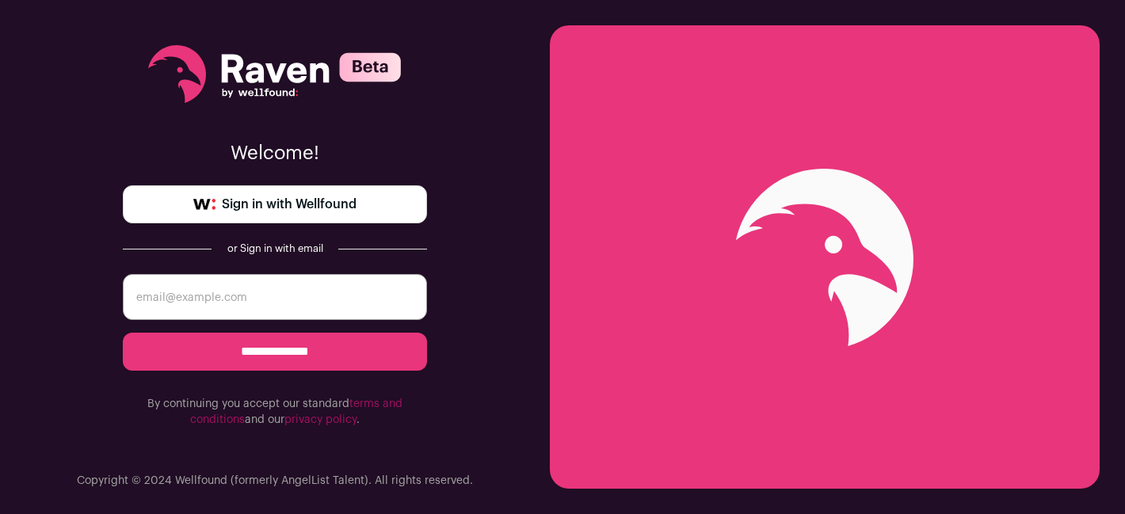
click at [304, 300] on input "email" at bounding box center [275, 297] width 304 height 46
type input "larry.williamson2@gmail.com"
click at [293, 358] on input "**********" at bounding box center [275, 352] width 304 height 38
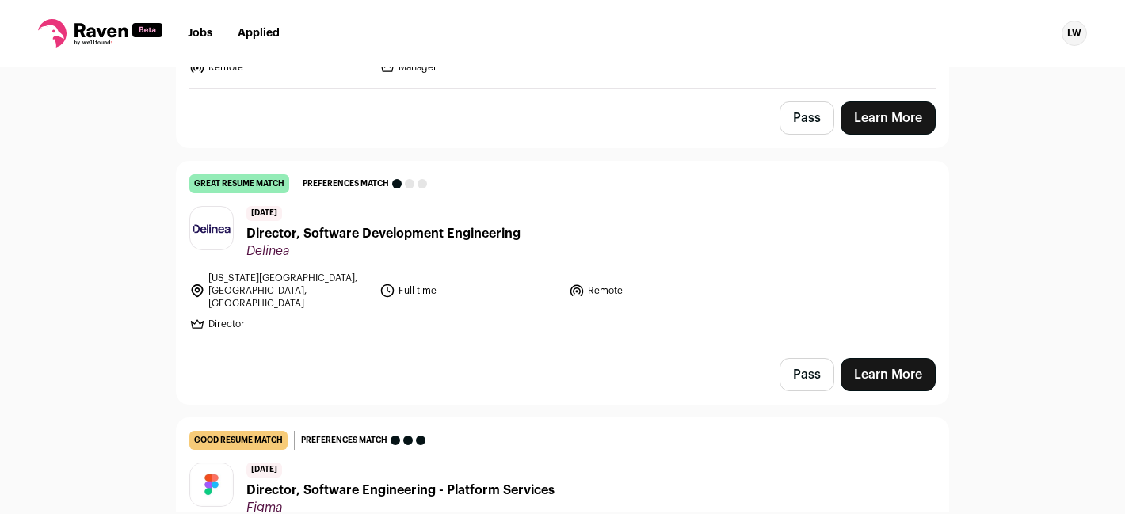
scroll to position [1106, 0]
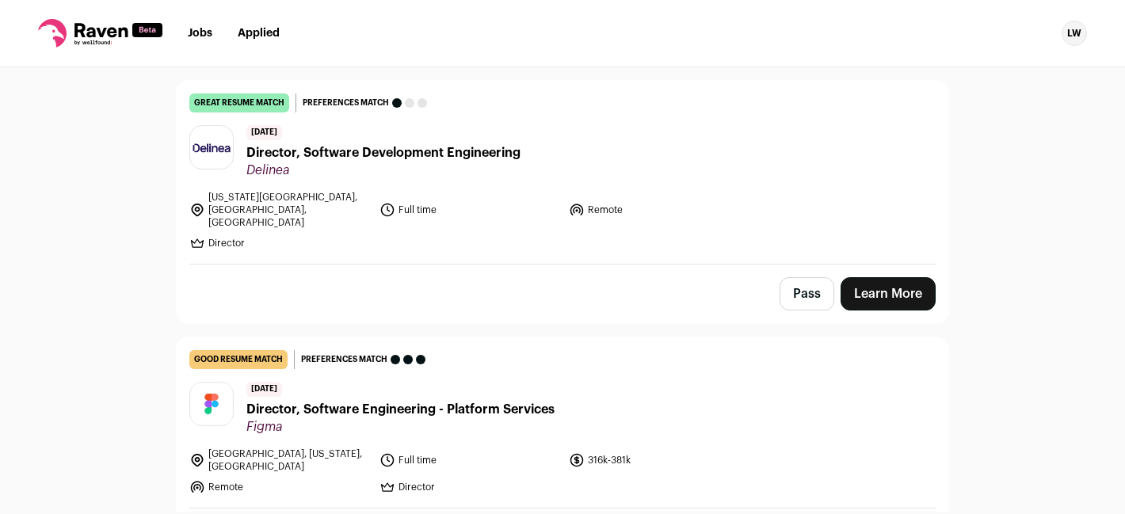
click at [471, 143] on span "Director, Software Development Engineering" at bounding box center [383, 152] width 274 height 19
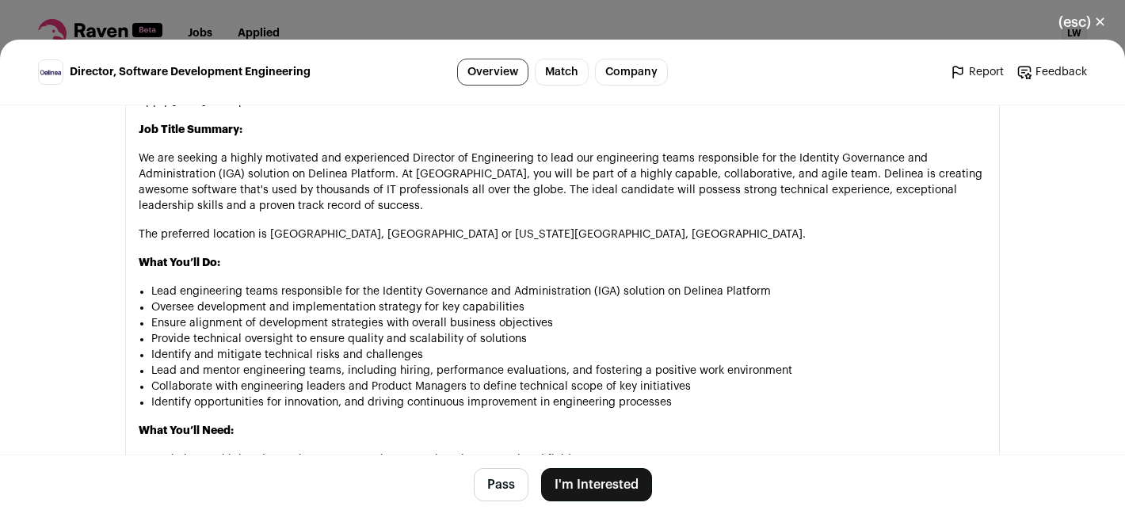
scroll to position [1063, 0]
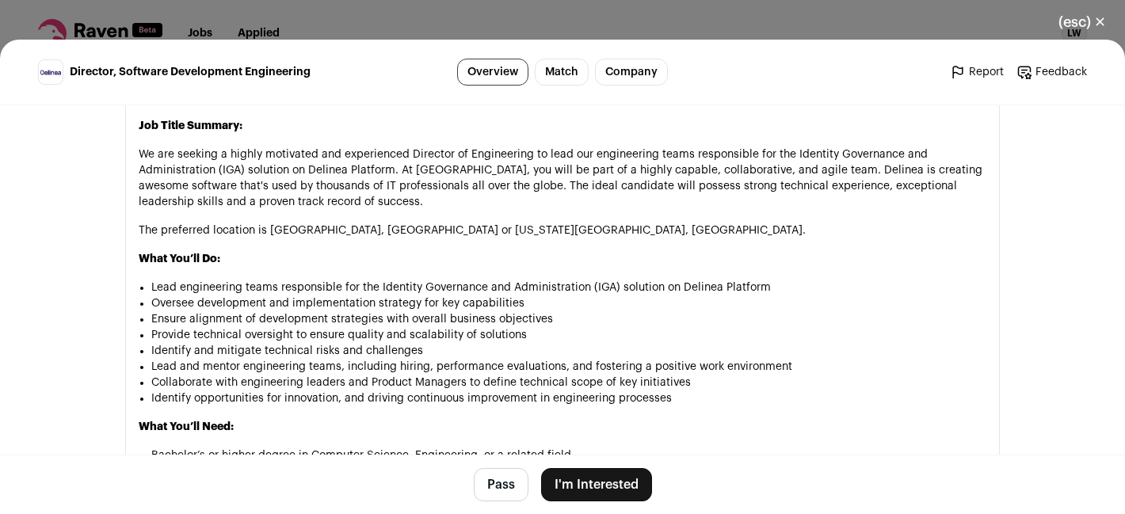
click at [1102, 29] on button "(esc) ✕" at bounding box center [1083, 22] width 86 height 35
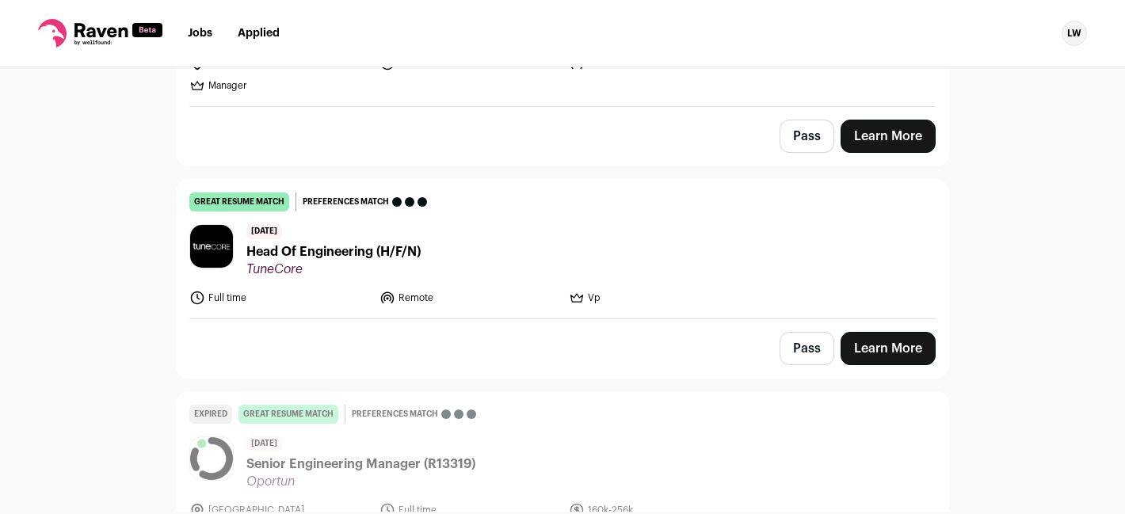
scroll to position [2673, 0]
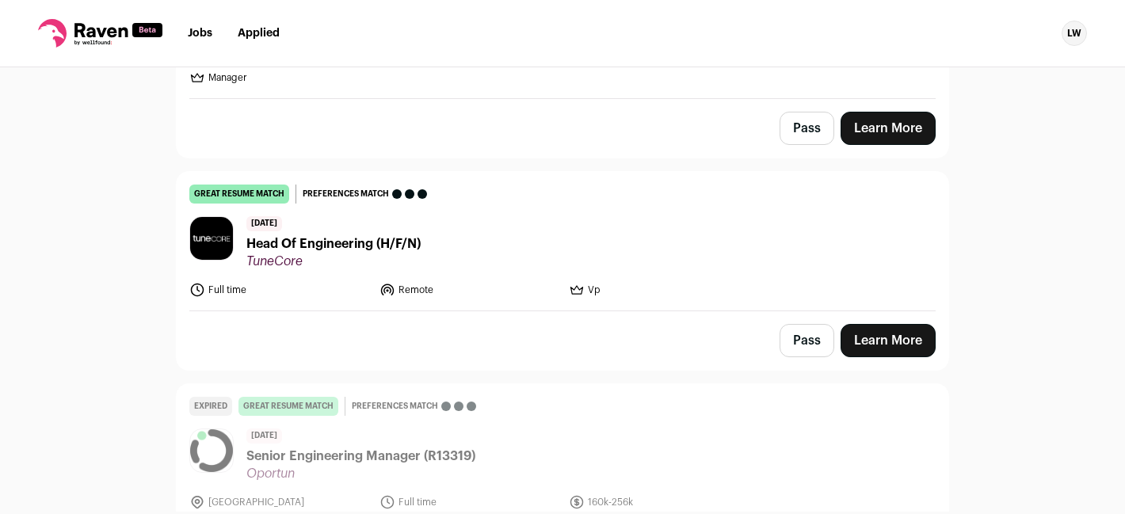
click at [437, 216] on header "16 days ago Head Of Engineering (H/F/N) TuneCore" at bounding box center [562, 242] width 746 height 53
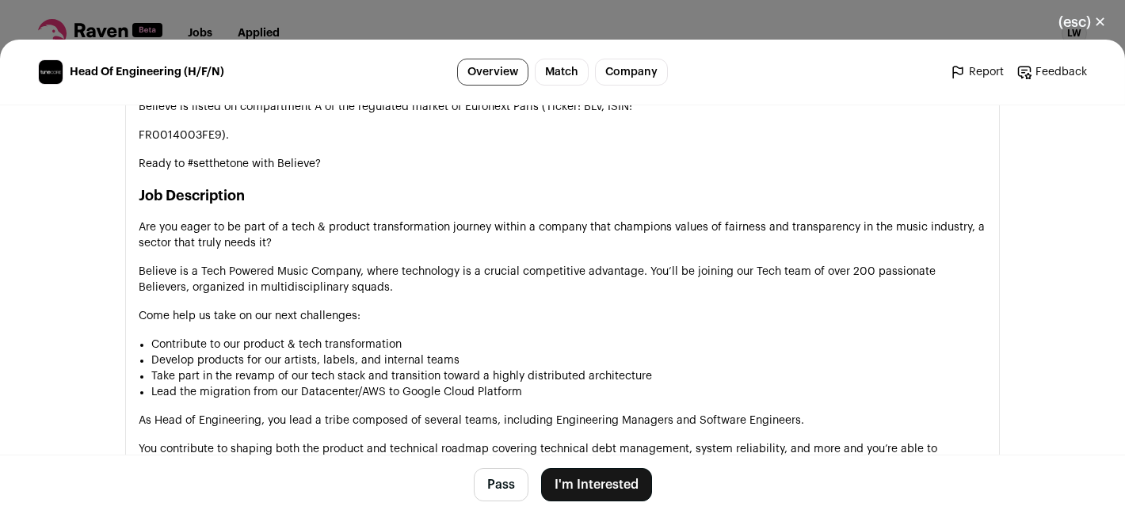
scroll to position [1044, 0]
click at [779, 27] on div "(esc) ✕ Head Of Engineering (H/F/N) Overview Match Company Report Feedback Repo…" at bounding box center [562, 257] width 1125 height 514
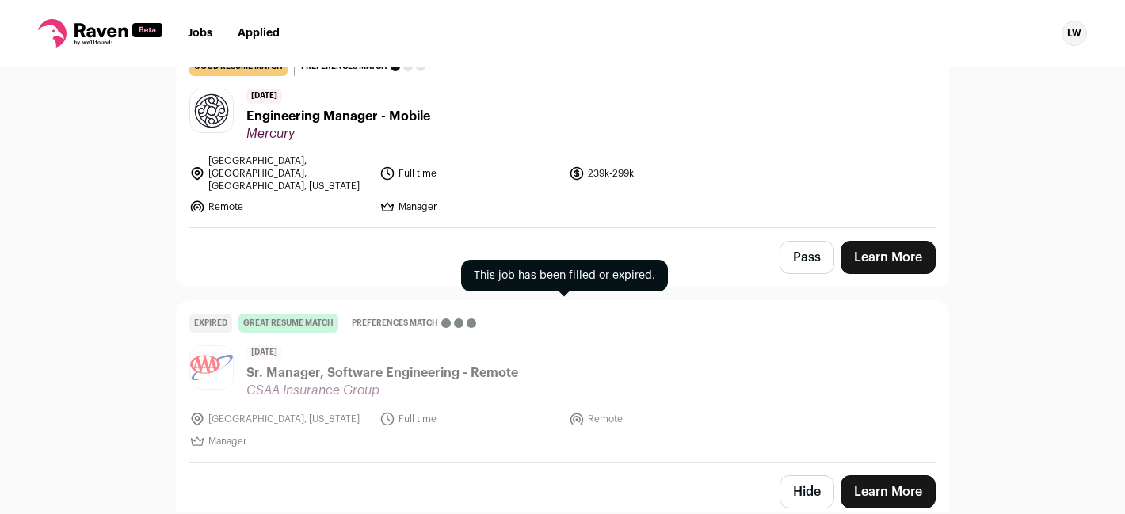
scroll to position [3470, 0]
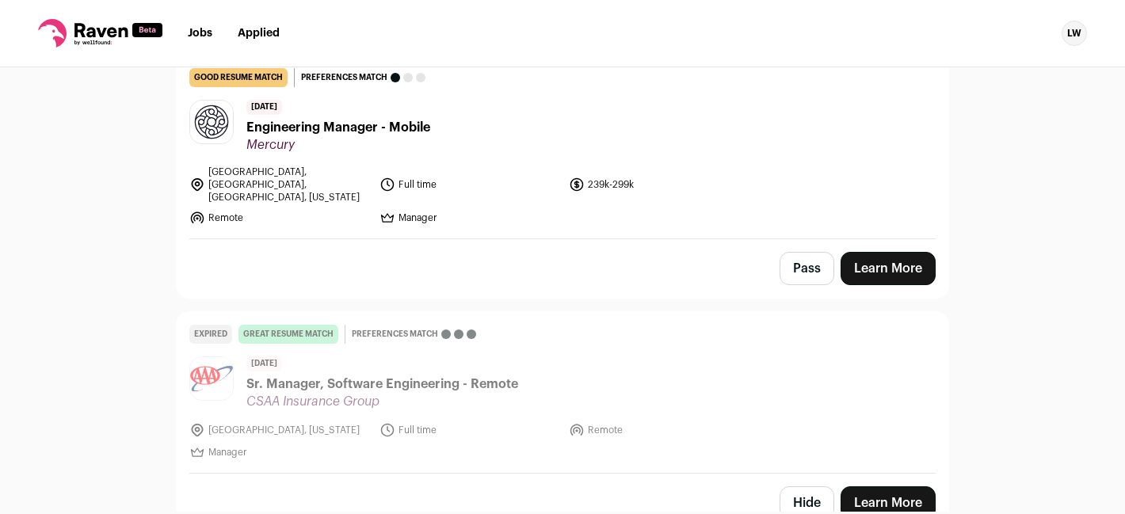
click at [597, 189] on link "good resume match You meet the must-have requirements but are missing some nice…" at bounding box center [563, 146] width 772 height 183
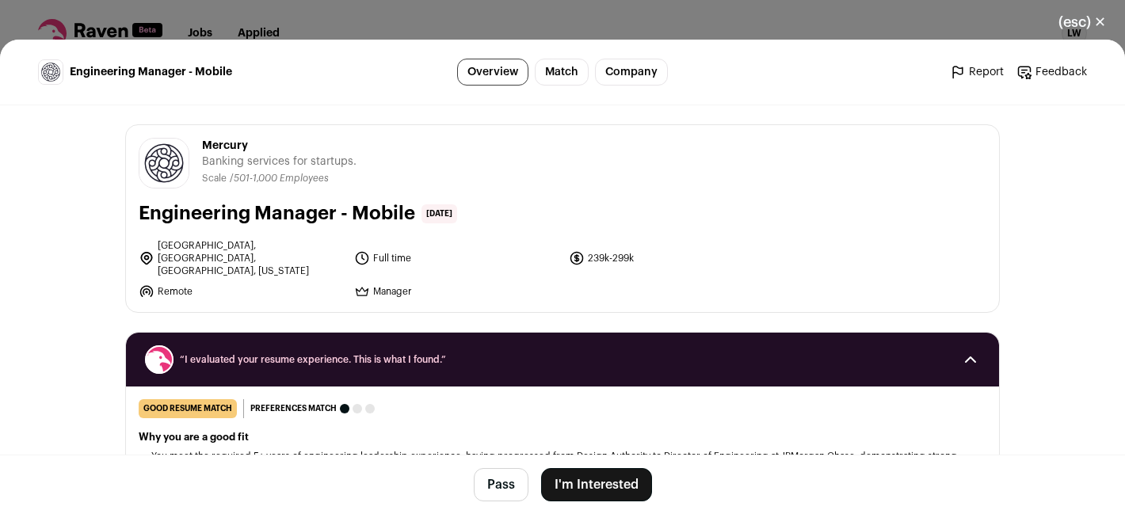
scroll to position [63, 0]
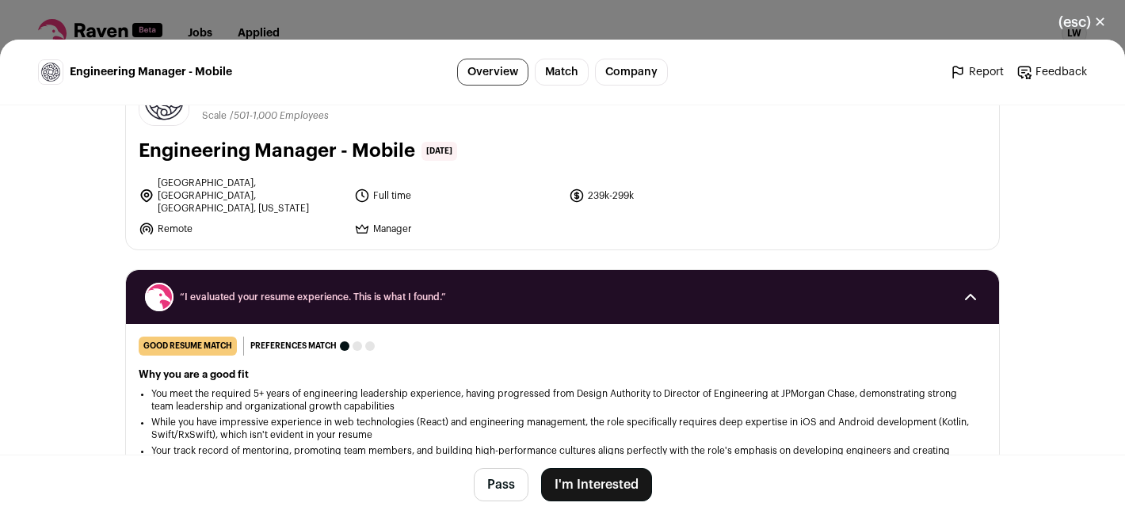
click at [853, 29] on div "(esc) ✕ Engineering Manager - Mobile Overview Match Company Report Feedback Rep…" at bounding box center [562, 257] width 1125 height 514
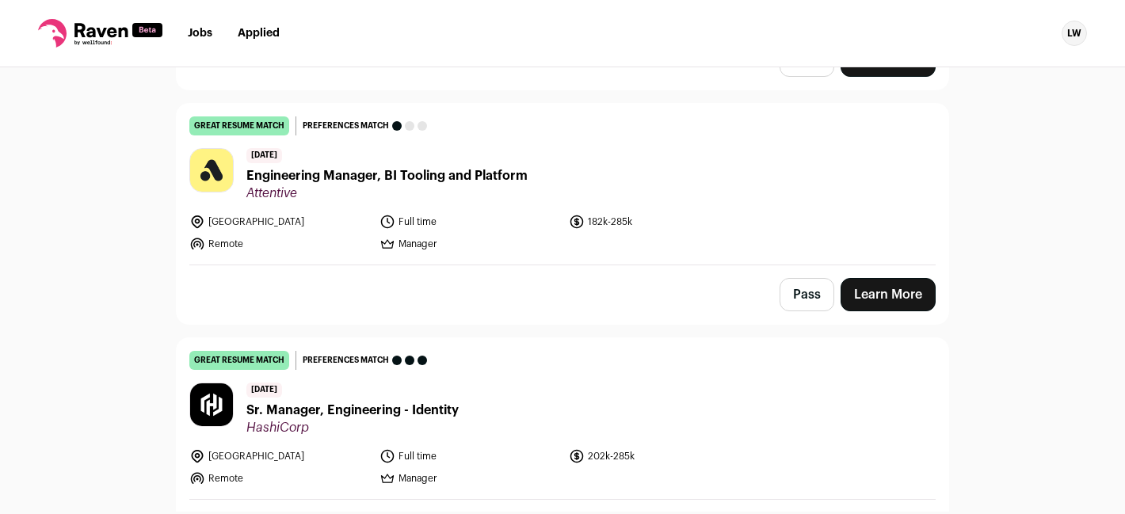
scroll to position [5322, 0]
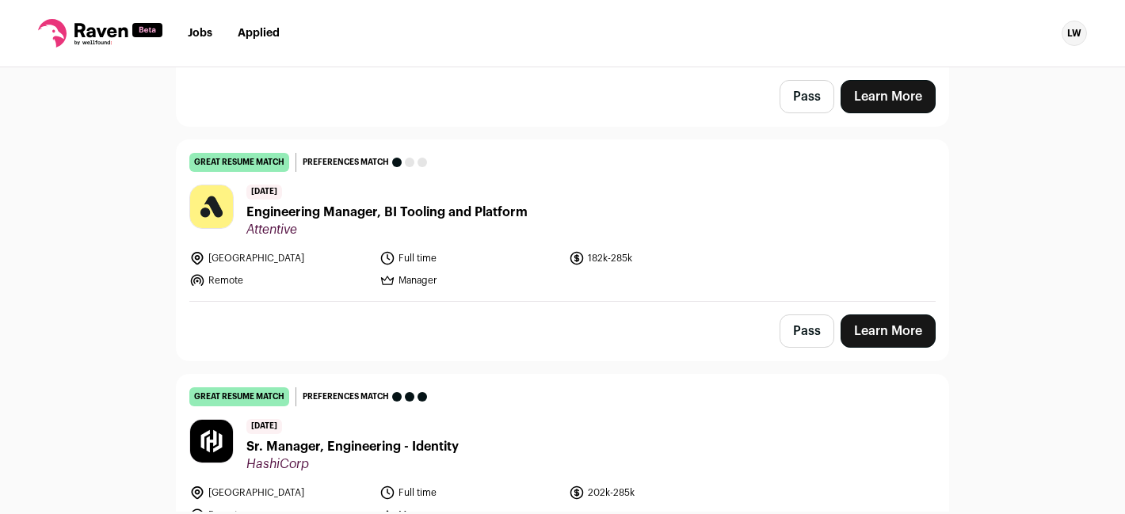
click at [715, 185] on header "25 days ago Engineering Manager, BI Tooling and Platform Attentive" at bounding box center [562, 211] width 746 height 53
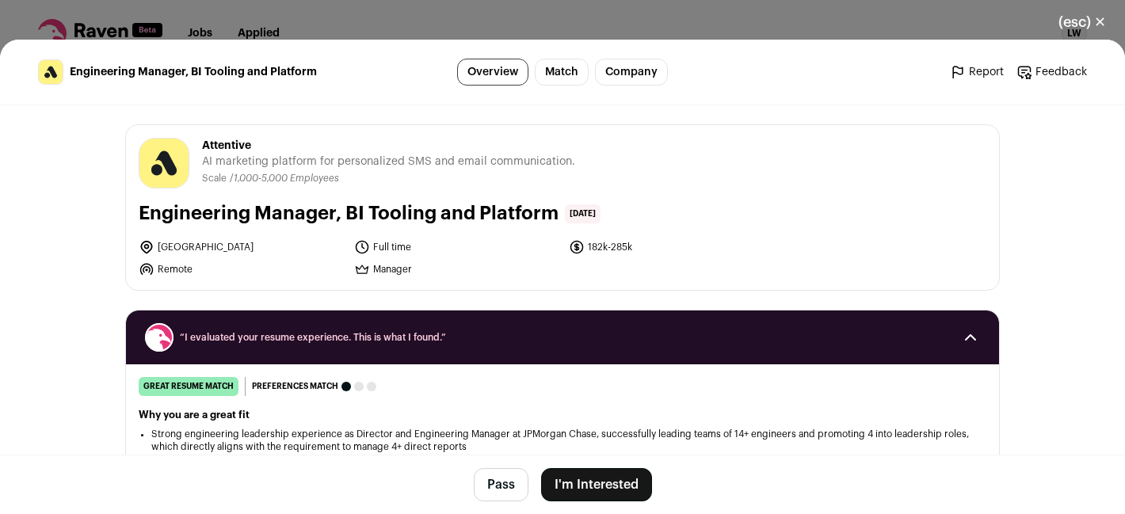
drag, startPoint x: 744, startPoint y: 72, endPoint x: 776, endPoint y: 410, distance: 339.0
click at [774, 404] on main "Engineering Manager, BI Tooling and Platform Overview Match Company Report Feed…" at bounding box center [562, 277] width 1125 height 475
click at [779, 34] on div "(esc) ✕ Engineering Manager, BI Tooling and Platform Overview Match Company Rep…" at bounding box center [562, 257] width 1125 height 514
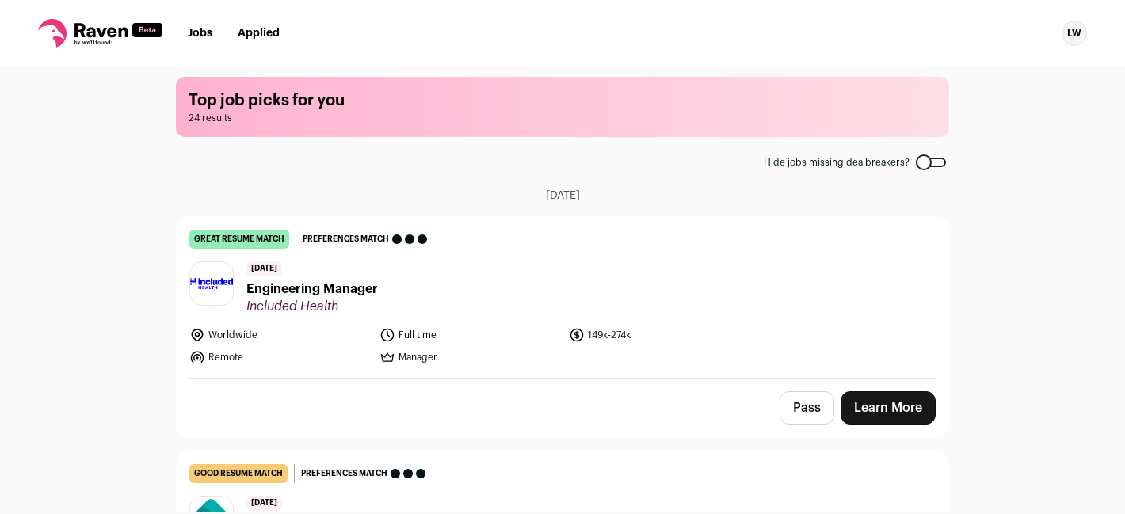
scroll to position [0, 0]
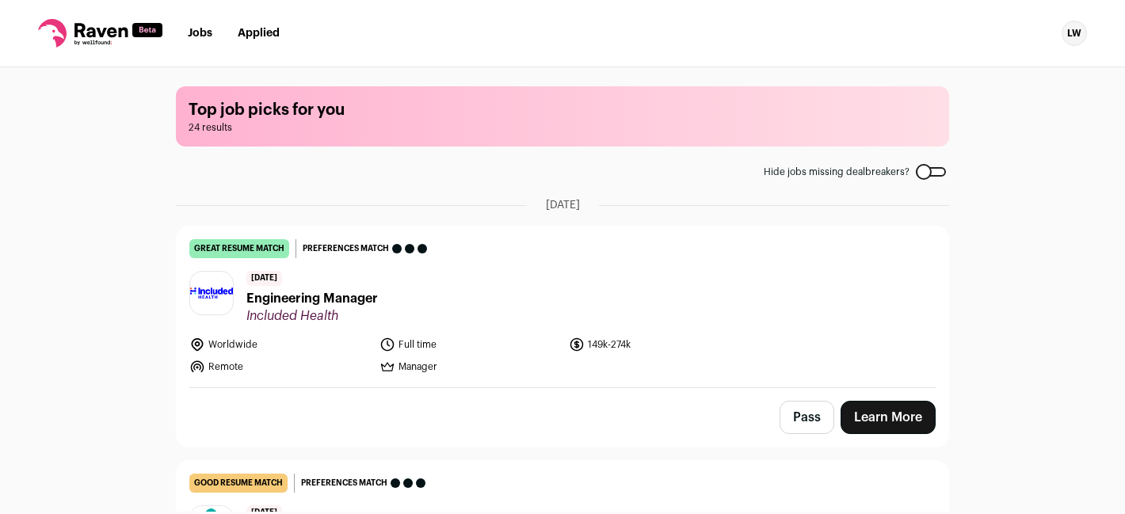
click at [923, 175] on div at bounding box center [931, 172] width 30 height 10
click at [935, 171] on div at bounding box center [931, 172] width 30 height 10
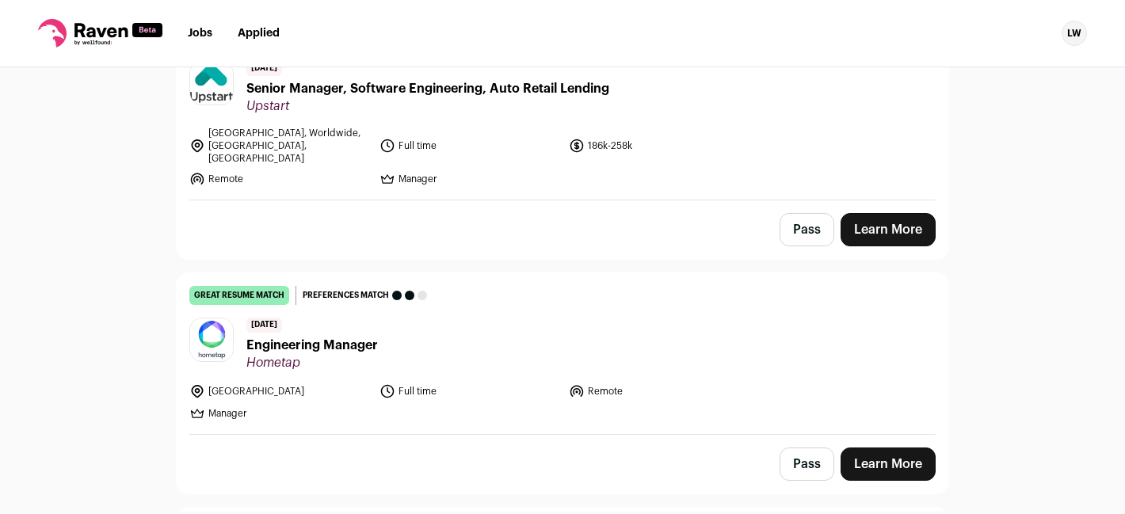
scroll to position [383, 0]
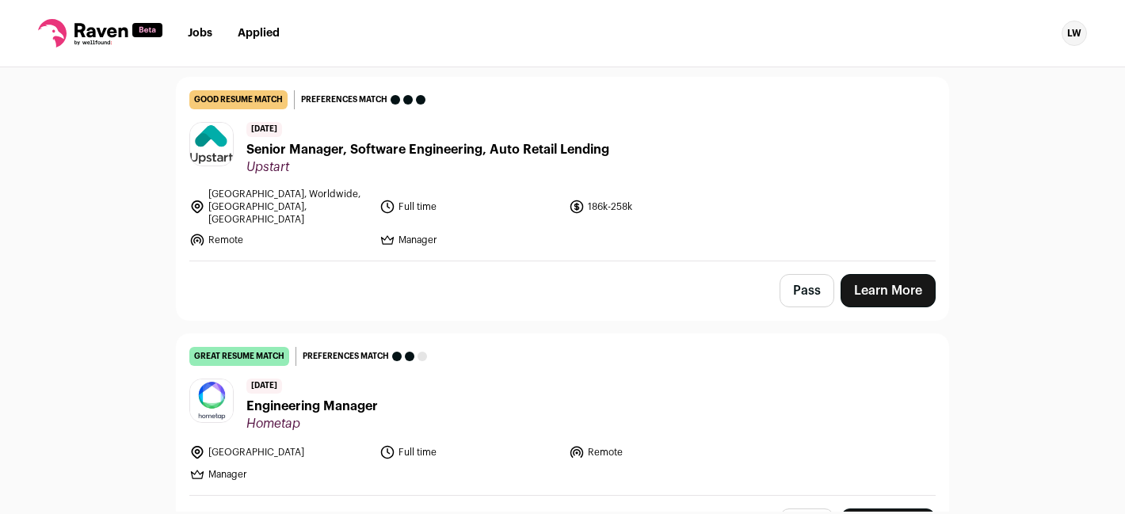
click at [564, 157] on span "Senior Manager, Software Engineering, Auto Retail Lending" at bounding box center [427, 149] width 363 height 19
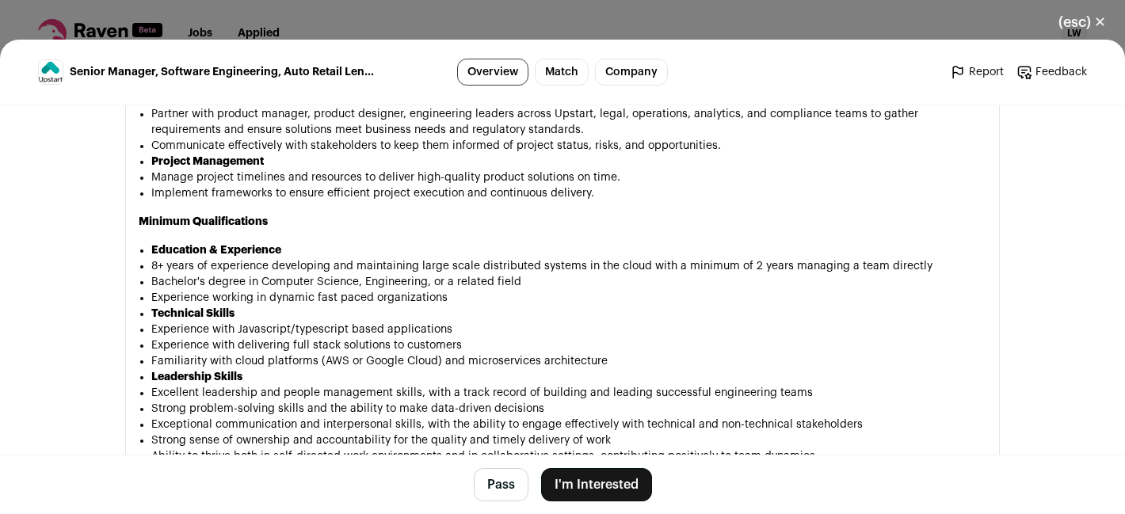
scroll to position [1383, 0]
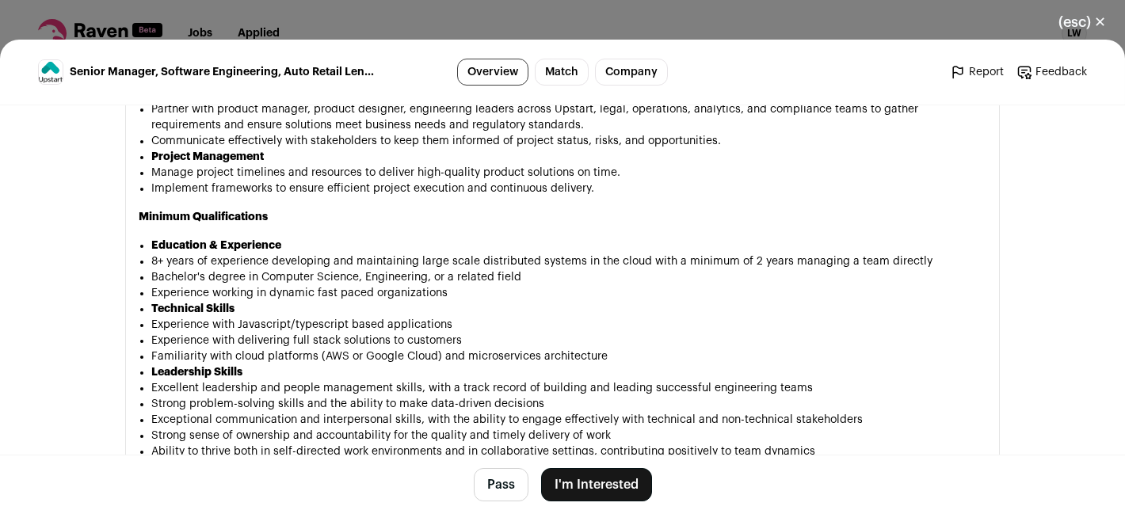
click at [833, 14] on div "(esc) ✕ Senior Manager, Software Engineering, Auto Retail Lending Overview Matc…" at bounding box center [562, 257] width 1125 height 514
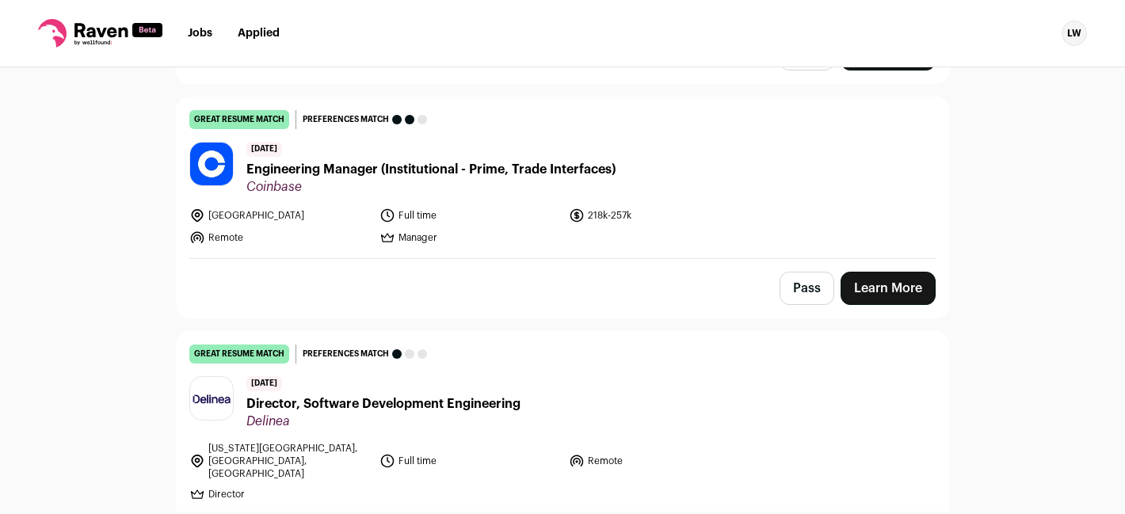
scroll to position [860, 0]
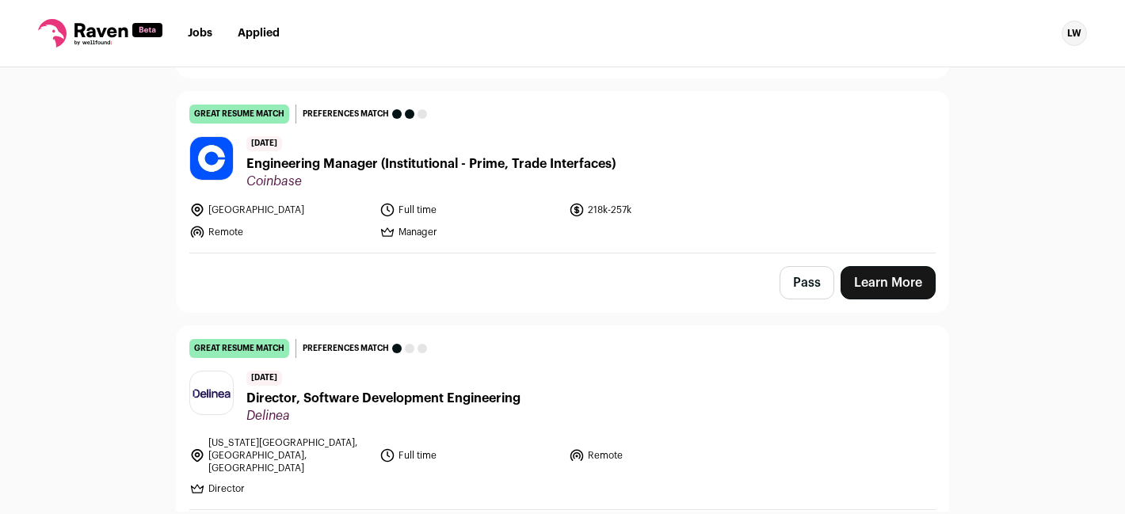
click at [541, 155] on span "Engineering Manager (Institutional - Prime, Trade Interfaces)" at bounding box center [430, 164] width 369 height 19
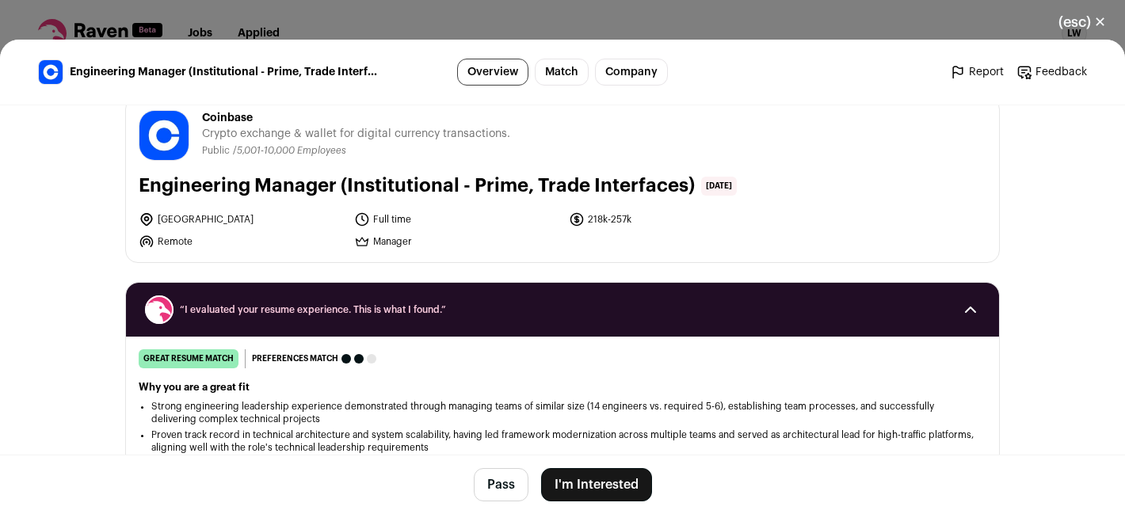
scroll to position [32, 0]
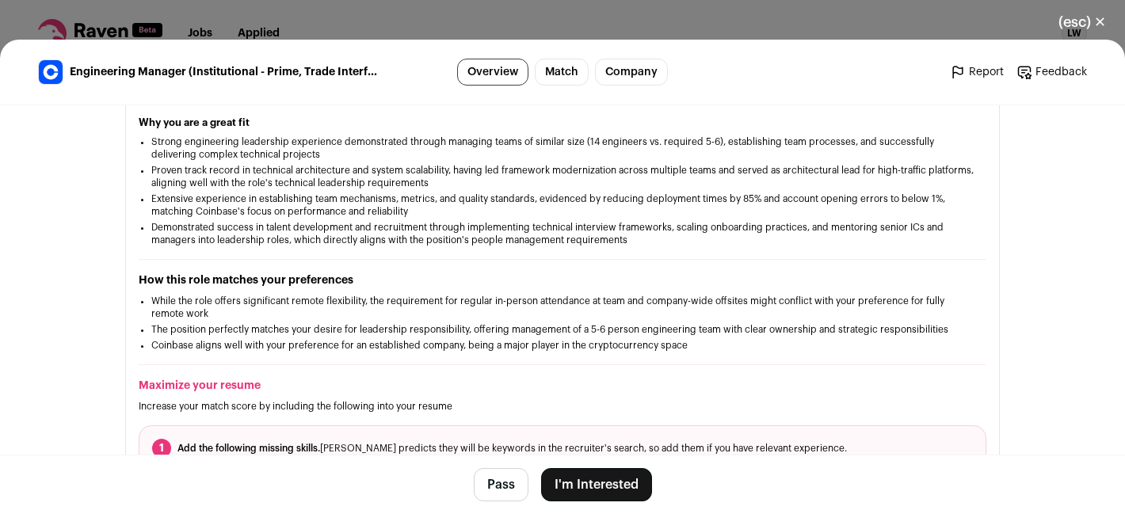
click at [574, 68] on link "Match" at bounding box center [562, 72] width 54 height 27
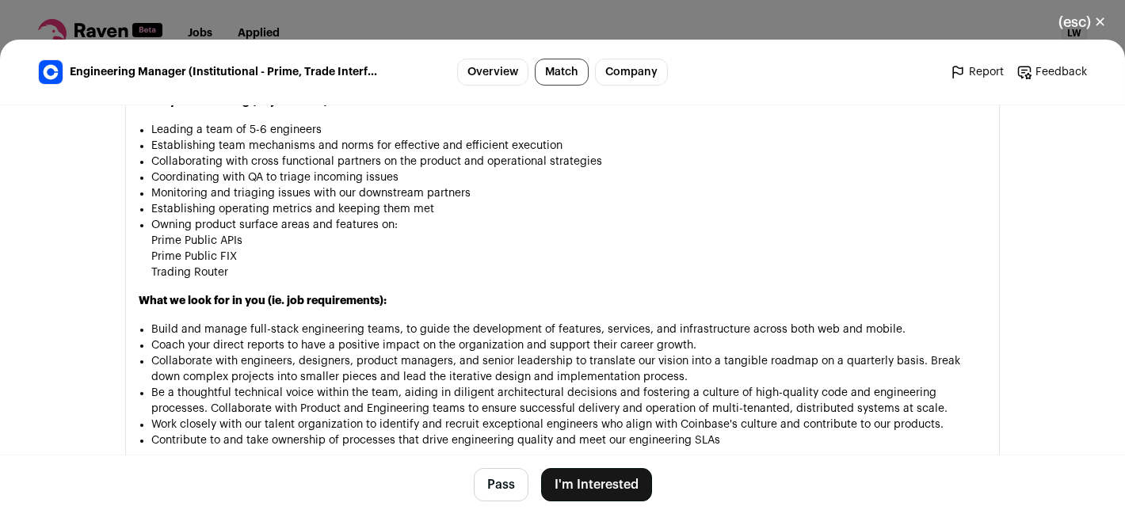
scroll to position [1322, 0]
click at [1077, 22] on button "(esc) ✕" at bounding box center [1083, 22] width 86 height 35
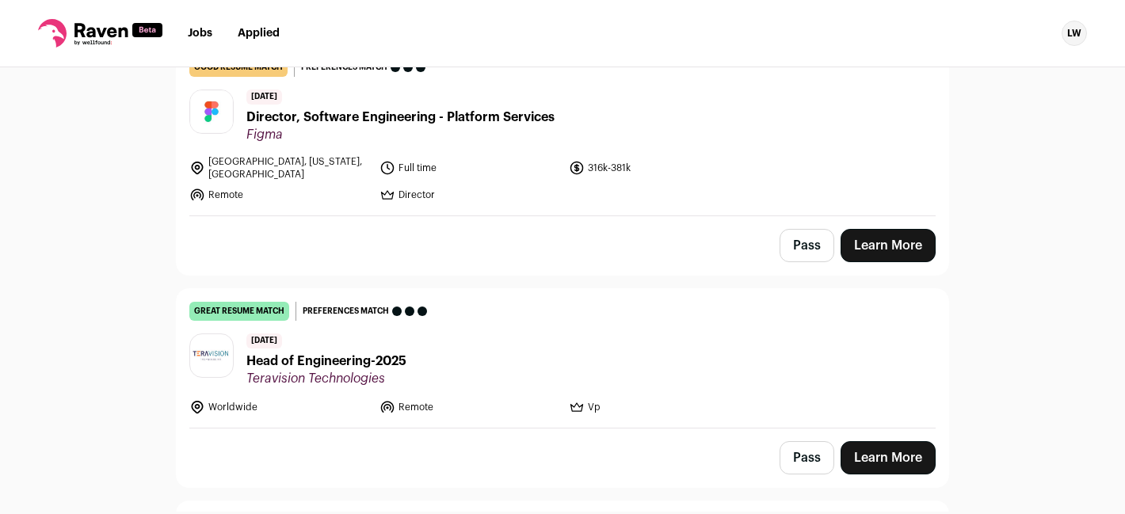
scroll to position [1403, 0]
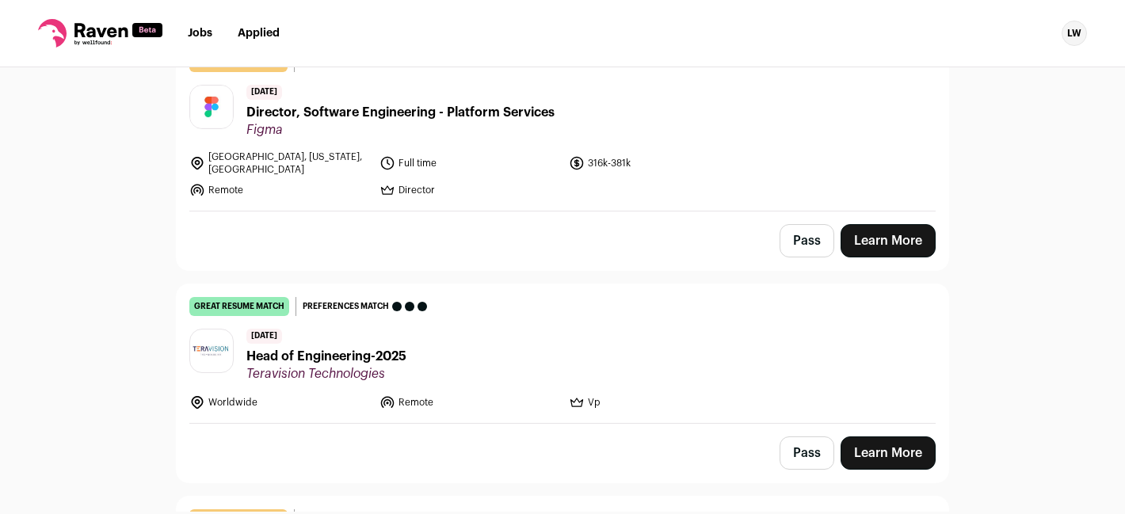
click at [334, 347] on span "Head of Engineering-2025" at bounding box center [326, 356] width 160 height 19
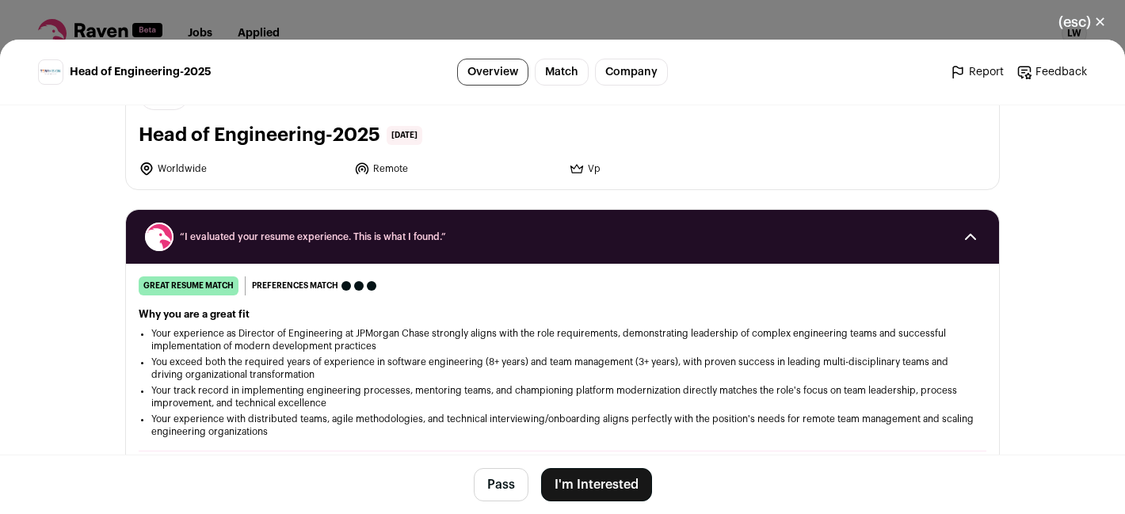
scroll to position [0, 0]
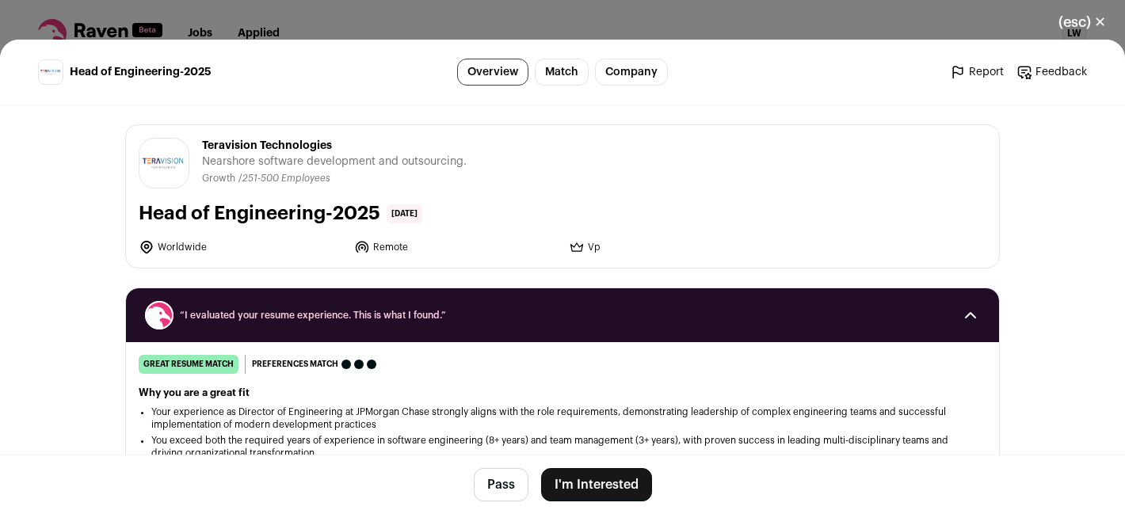
click at [392, 15] on div "(esc) ✕ Head of Engineering-2025 Overview Match Company Report Feedback Report …" at bounding box center [562, 257] width 1125 height 514
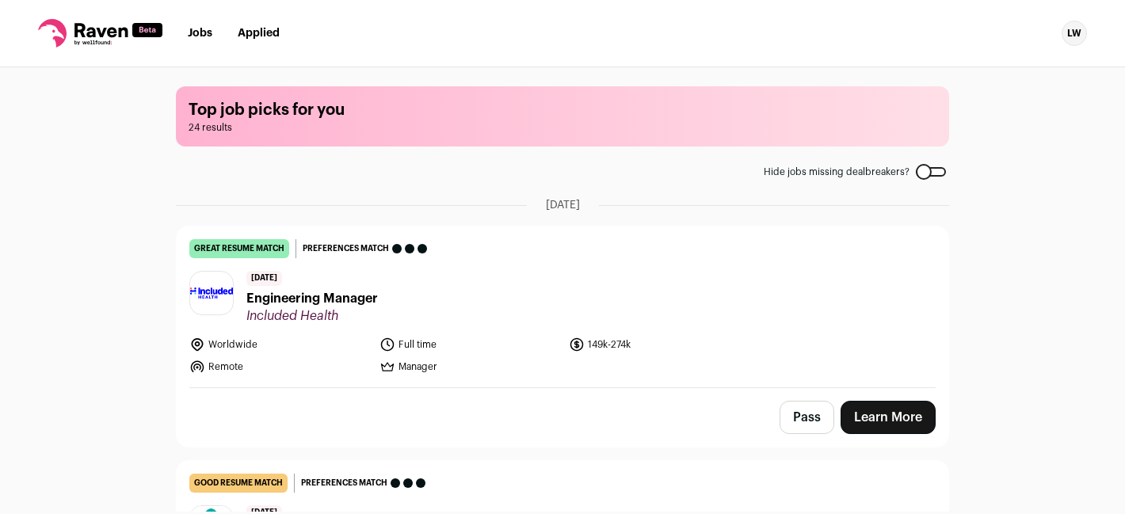
click at [204, 36] on link "Jobs" at bounding box center [200, 33] width 25 height 11
click at [204, 31] on link "Jobs" at bounding box center [200, 33] width 25 height 11
click at [193, 36] on link "Jobs" at bounding box center [200, 33] width 25 height 11
